Goal: Information Seeking & Learning: Learn about a topic

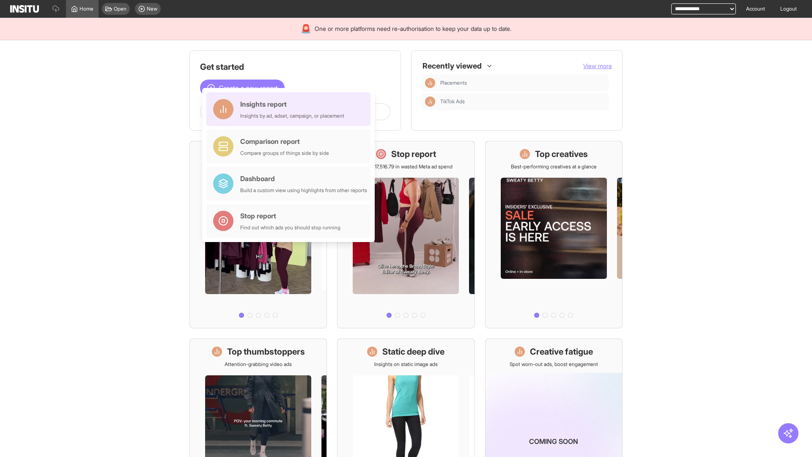
click at [291, 109] on div "Insights report Insights by ad, adset, campaign, or placement" at bounding box center [292, 109] width 104 height 20
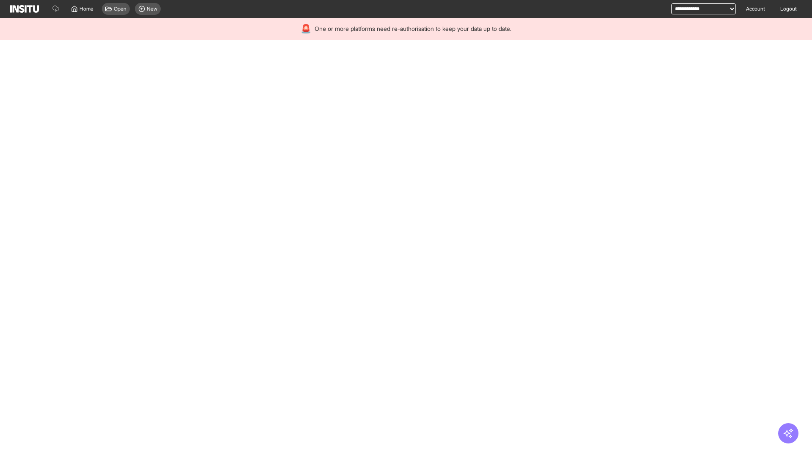
select select "**"
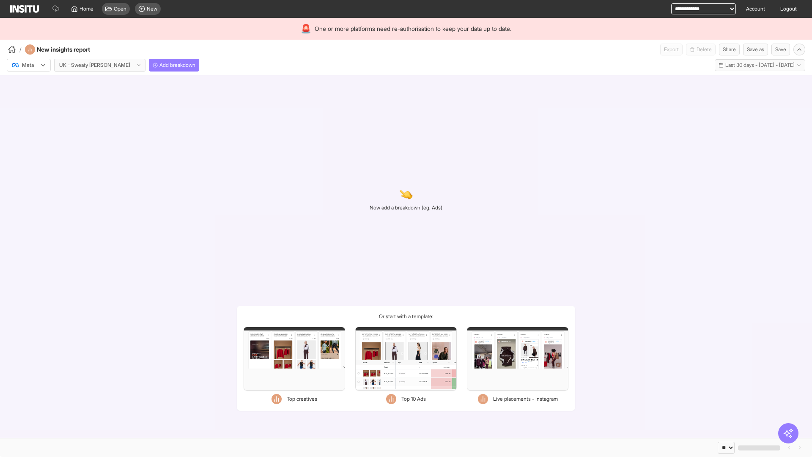
click at [29, 65] on div at bounding box center [23, 65] width 24 height 8
click at [28, 83] on span "Meta" at bounding box center [27, 84] width 11 height 8
